Goal: Task Accomplishment & Management: Complete application form

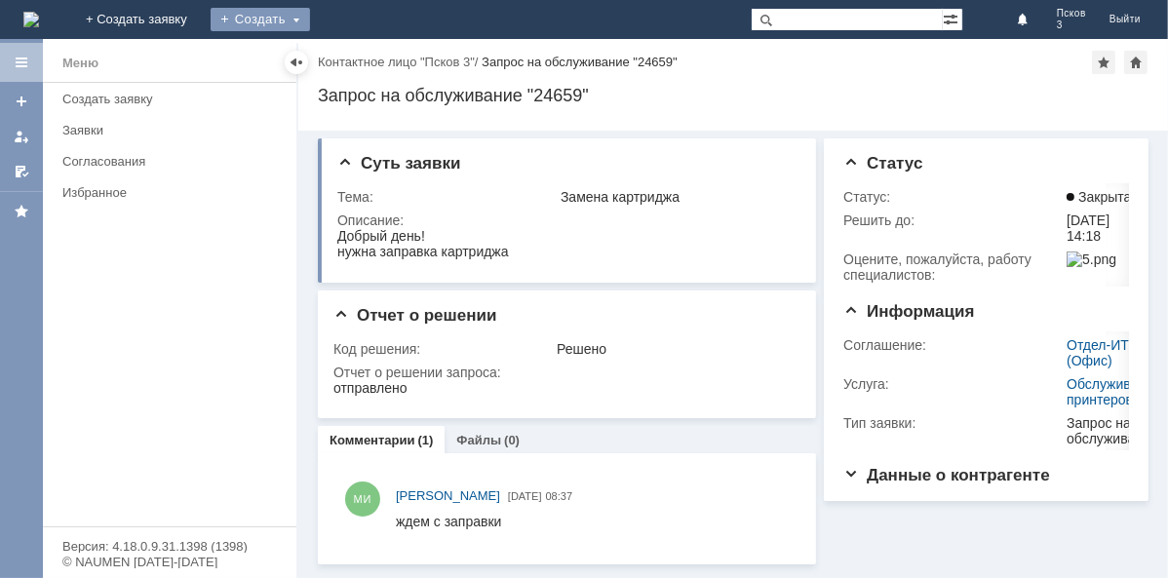
click at [310, 21] on div "Создать" at bounding box center [260, 19] width 99 height 23
click at [363, 66] on link "Заявка" at bounding box center [288, 58] width 148 height 23
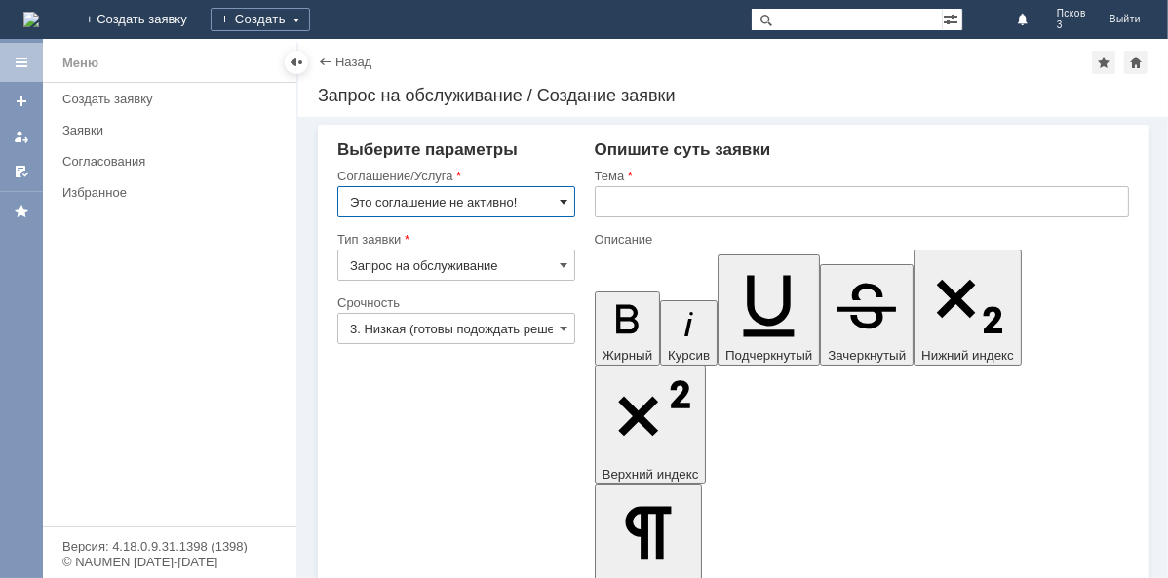
click at [559, 196] on span at bounding box center [563, 202] width 8 height 16
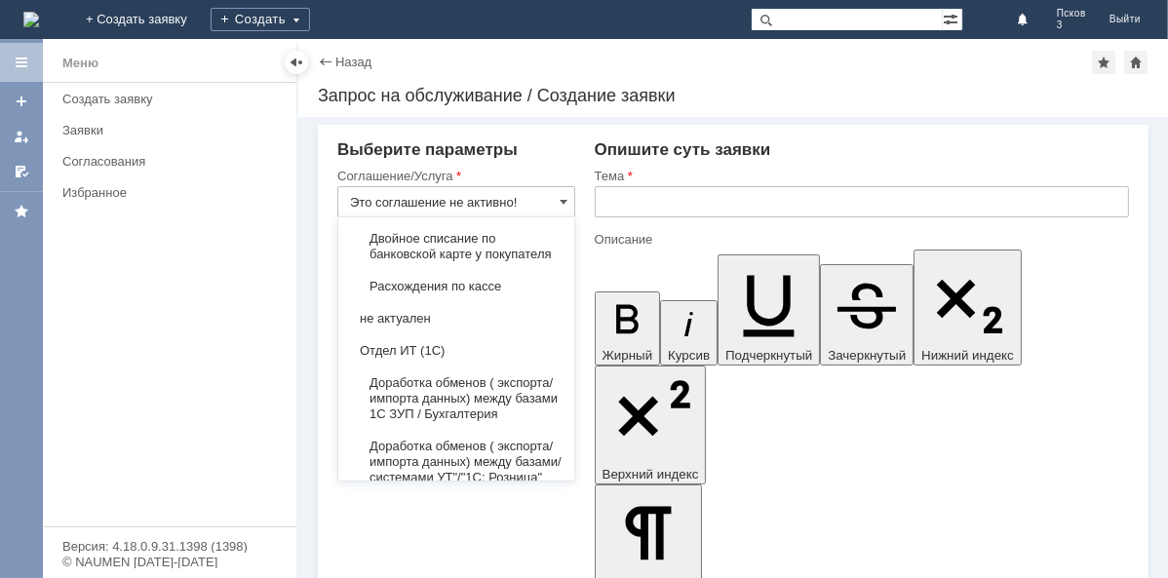
scroll to position [2756, 0]
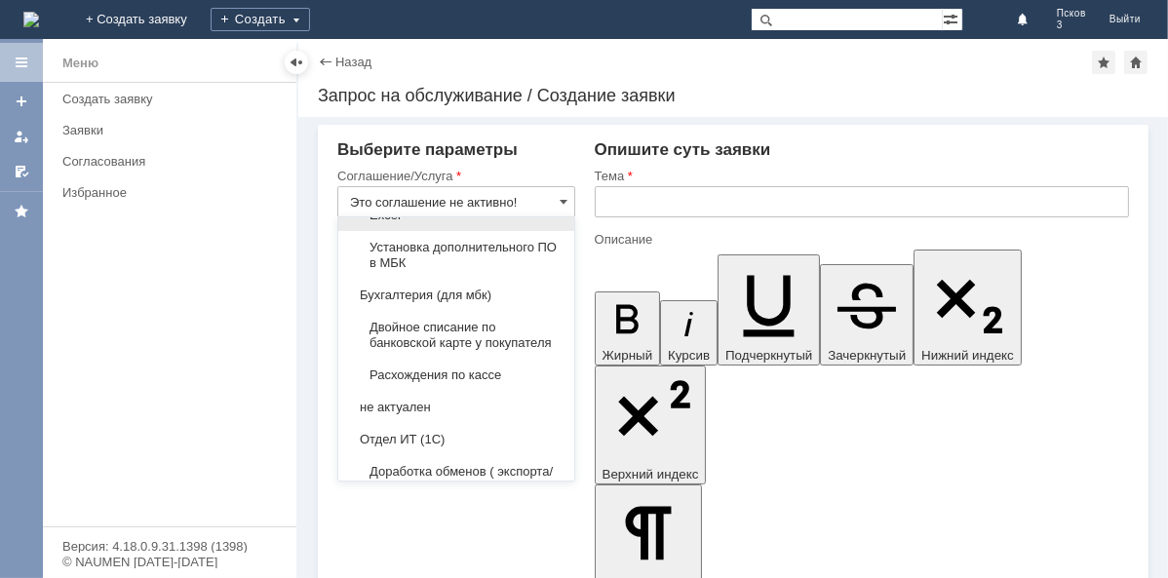
click at [445, 223] on span "Тех.поддержка работы ПО 1С, Excel" at bounding box center [456, 207] width 212 height 31
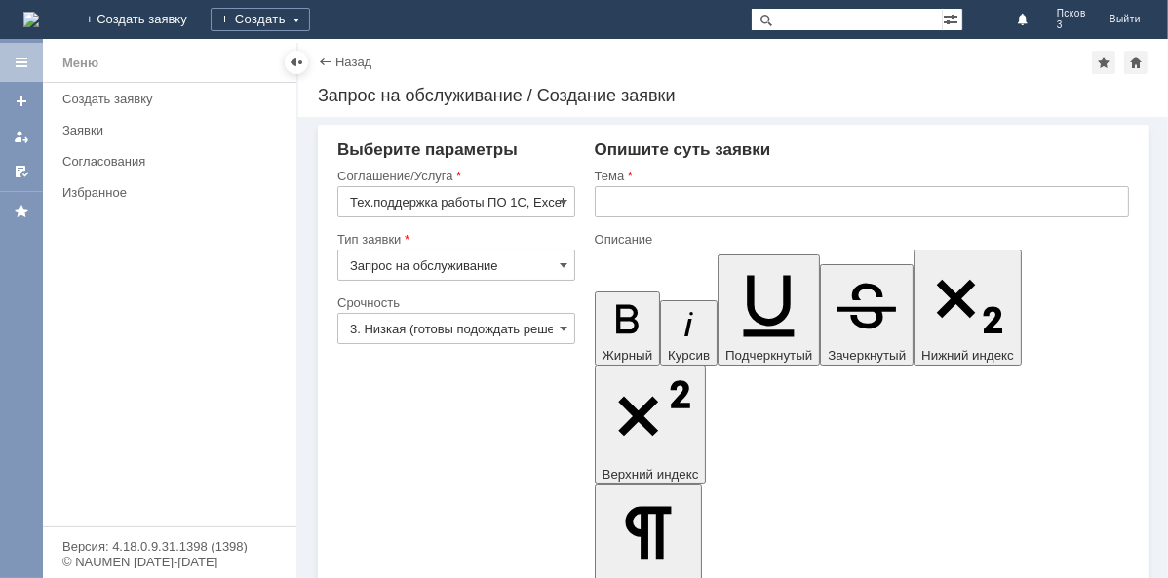
type input "Тех.поддержка работы ПО 1С, Excel"
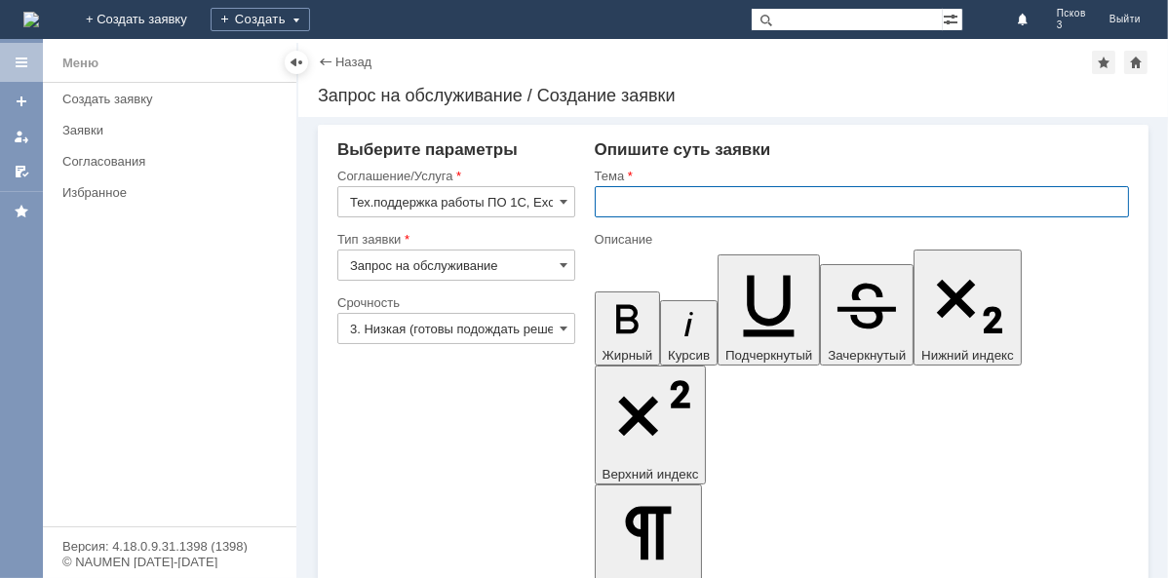
click at [621, 198] on input "text" at bounding box center [862, 201] width 534 height 31
type input "С"
click at [443, 197] on input "Тех.поддержка работы ПО 1С, Excel" at bounding box center [456, 201] width 238 height 31
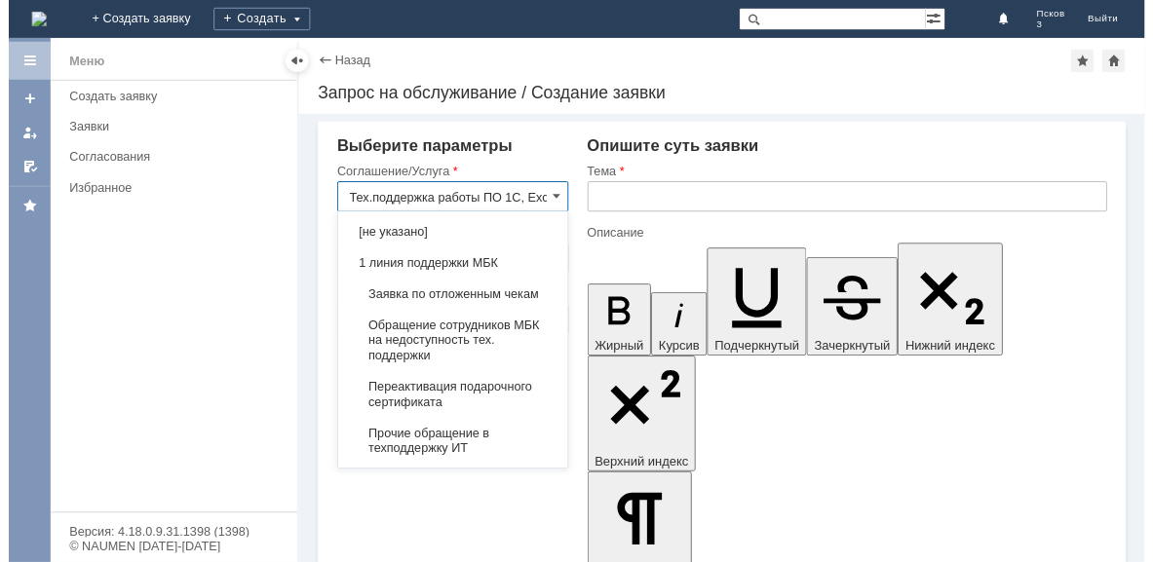
scroll to position [2902, 0]
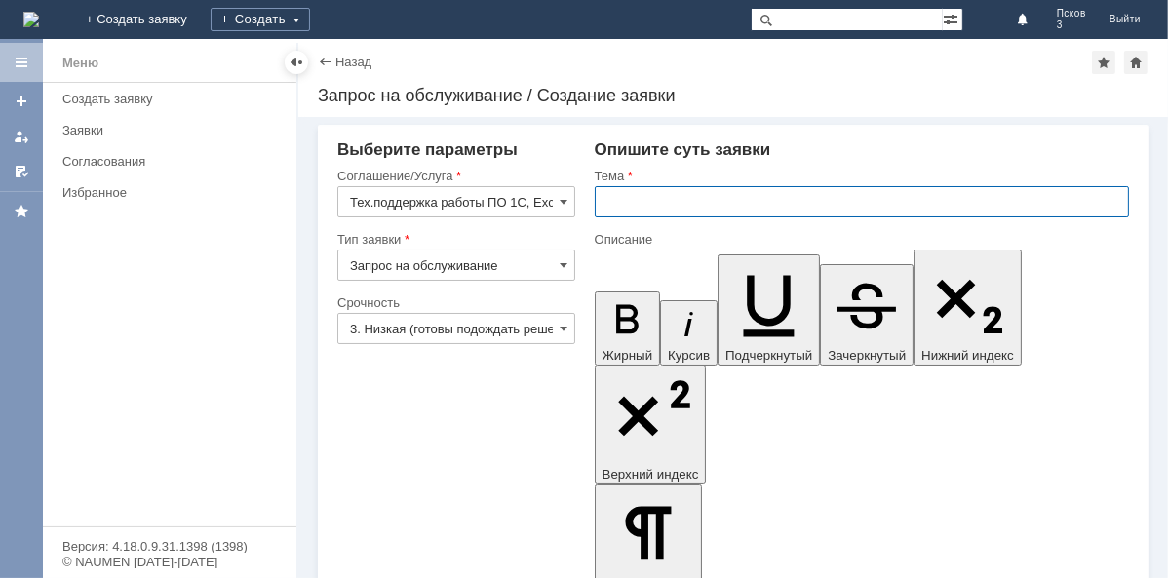
click at [621, 205] on input "text" at bounding box center [862, 201] width 534 height 31
type input "Тех.поддержка работы ПО 1С, Excel"
paste input "Тех.поддержка работы ПО 1С, Excel"
type input "Тех.поддержка работы ПО 1С, Excel"
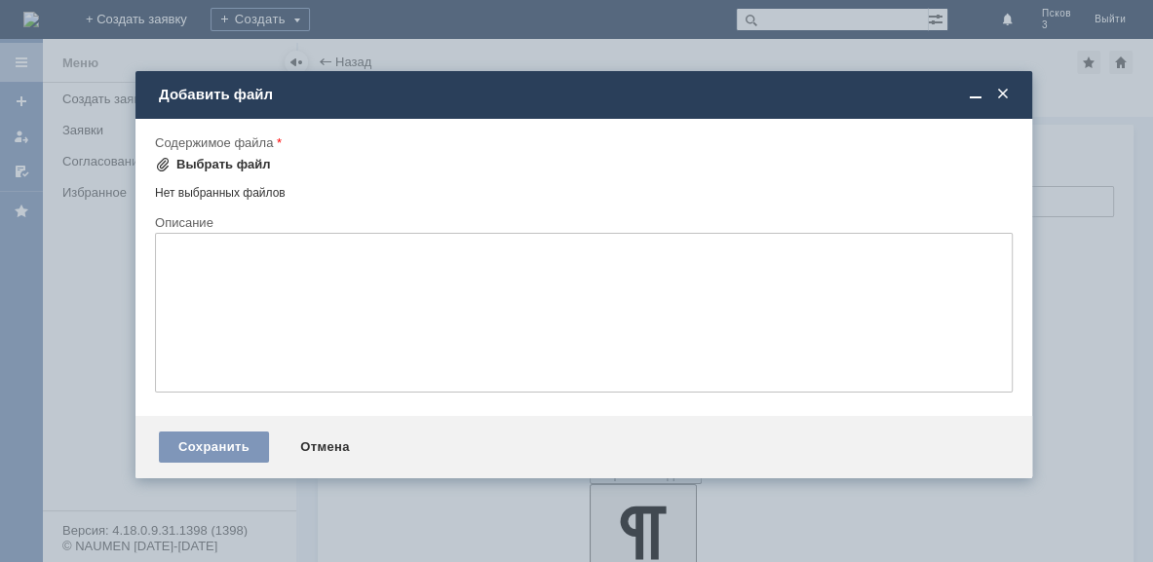
click at [206, 167] on div "Выбрать файл" at bounding box center [223, 165] width 95 height 16
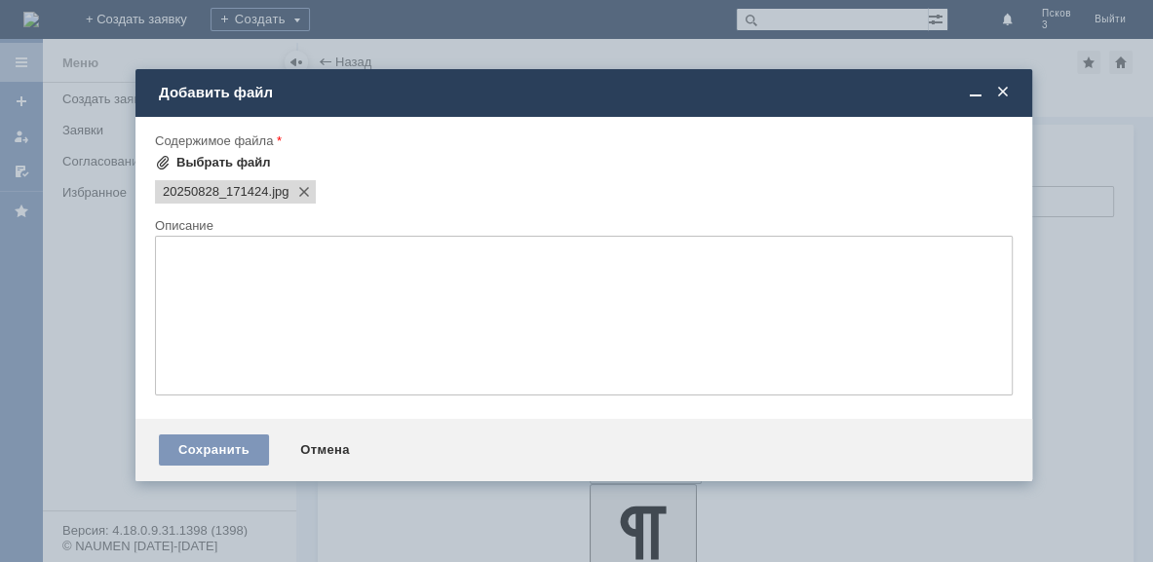
scroll to position [0, 0]
click at [238, 156] on div "Выбрать файл" at bounding box center [223, 163] width 95 height 16
click at [194, 156] on div "Выбрать файл" at bounding box center [223, 163] width 95 height 16
click at [205, 157] on div "Выбрать файл" at bounding box center [223, 163] width 95 height 16
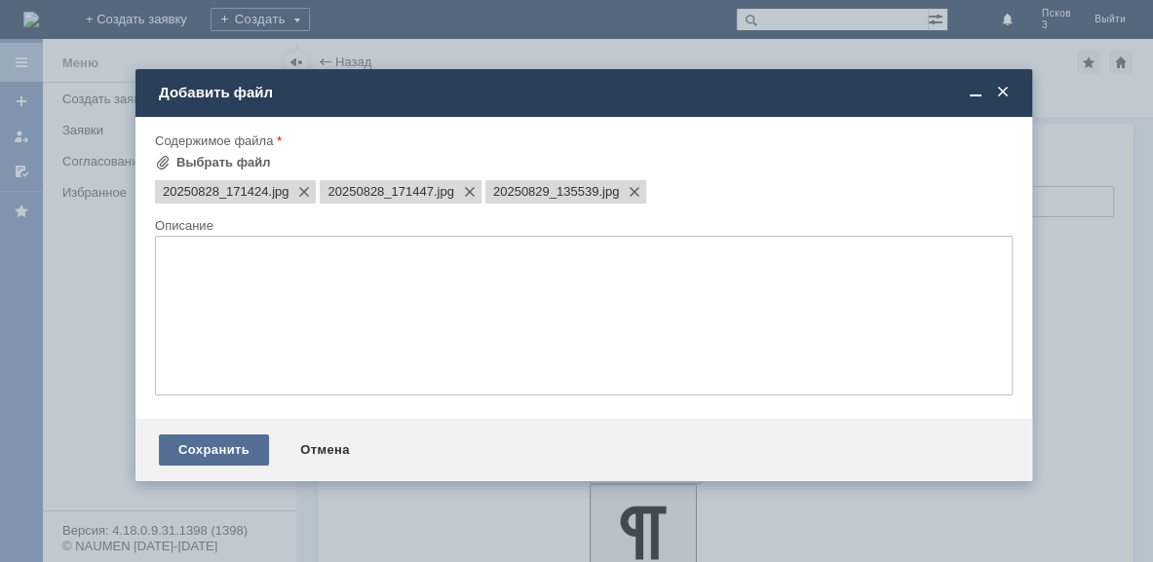
click at [233, 454] on div "Сохранить" at bounding box center [214, 450] width 110 height 31
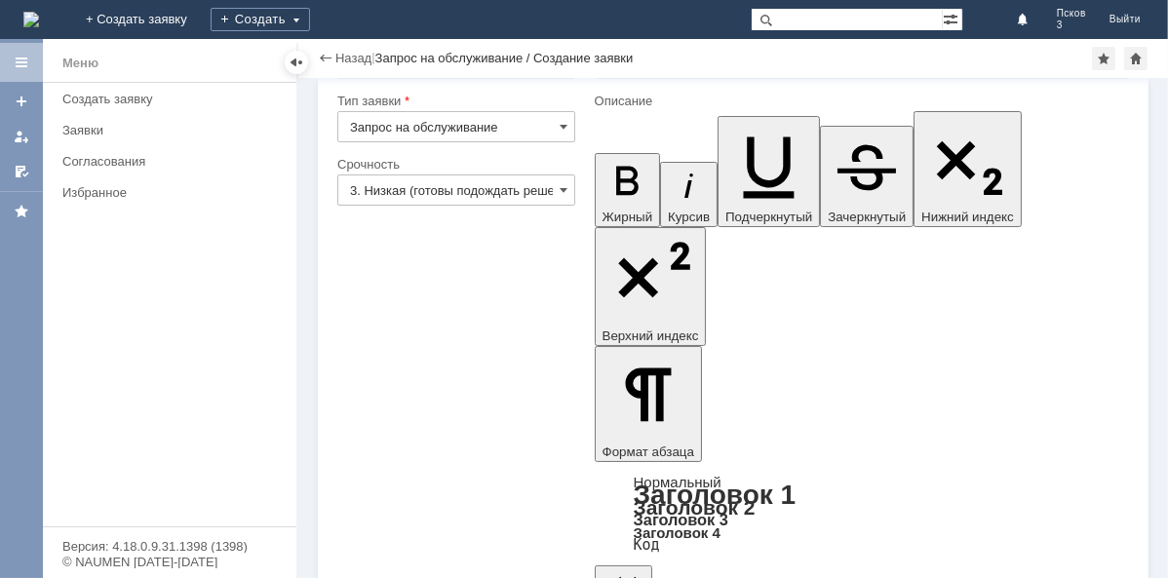
scroll to position [92, 0]
